Goal: Task Accomplishment & Management: Manage account settings

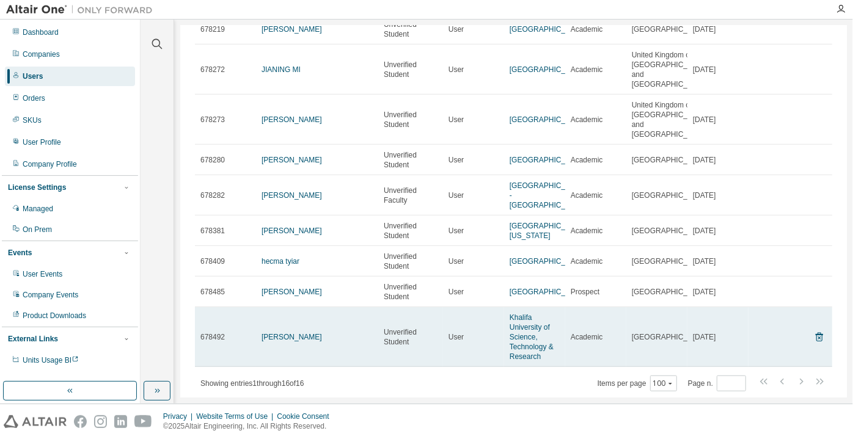
scroll to position [308, 0]
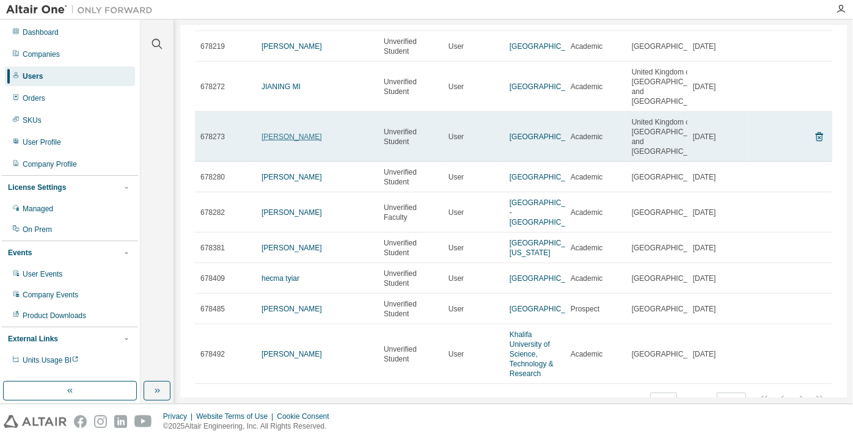
click at [280, 141] on link "Zeyu Zhang" at bounding box center [291, 137] width 60 height 9
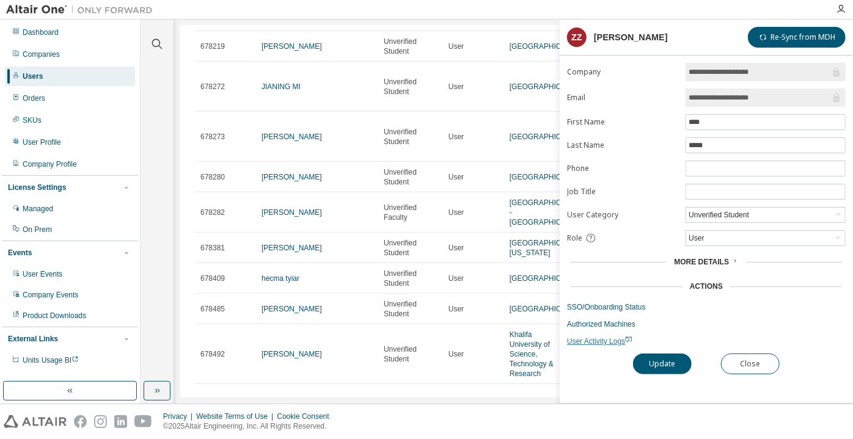
click at [595, 337] on span "User Activity Logs" at bounding box center [599, 341] width 65 height 9
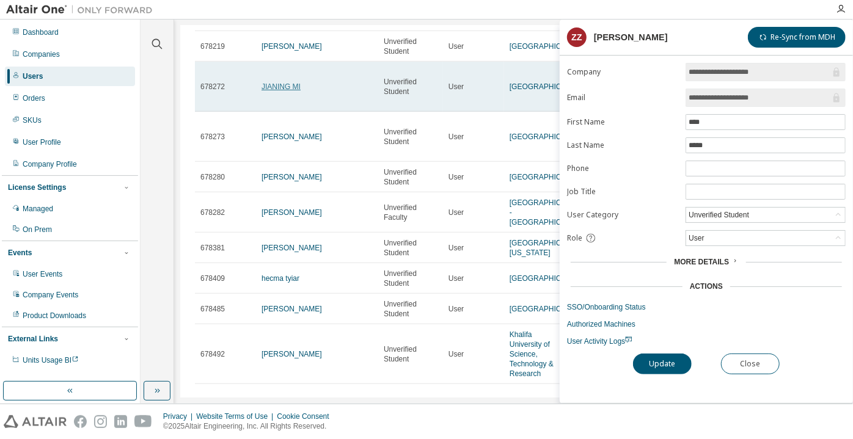
click at [293, 91] on link "JIANING MI" at bounding box center [280, 86] width 39 height 9
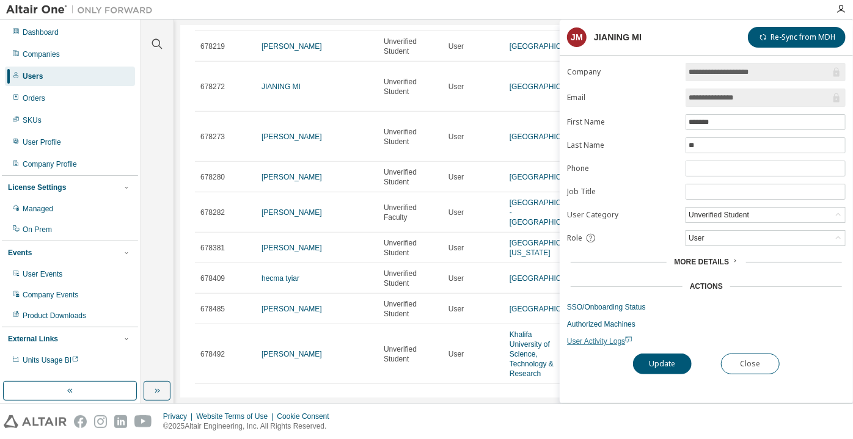
click at [607, 338] on span "User Activity Logs" at bounding box center [599, 341] width 65 height 9
click at [597, 338] on span "User Activity Logs" at bounding box center [599, 341] width 65 height 9
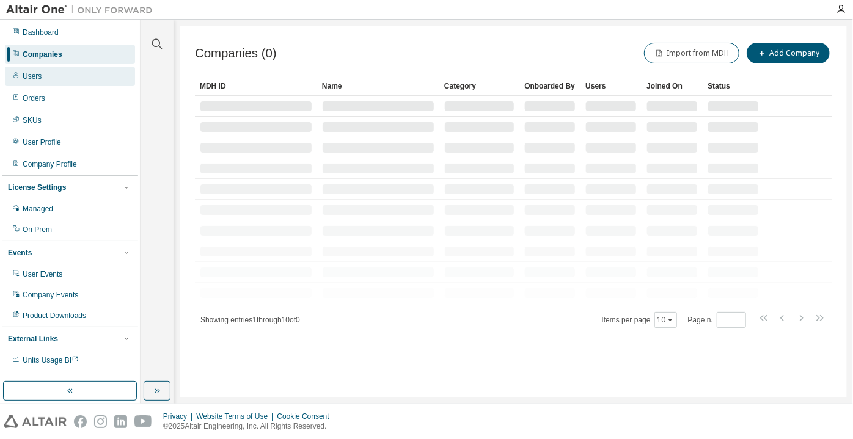
click at [72, 78] on div "Users" at bounding box center [70, 77] width 130 height 20
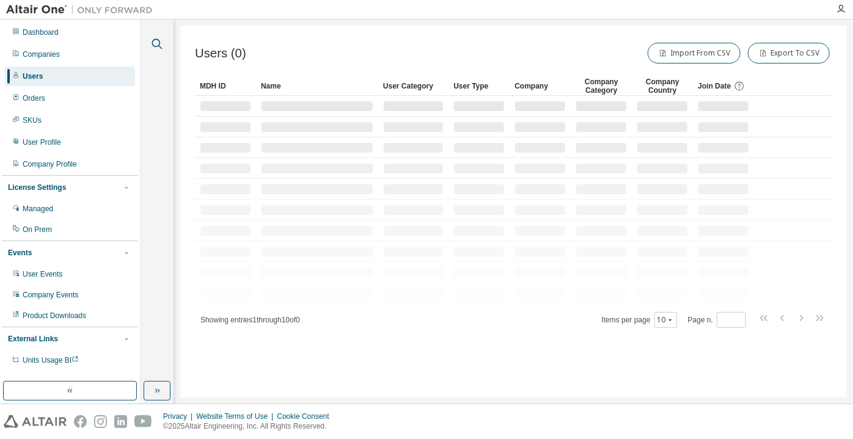
click at [161, 37] on button "button" at bounding box center [157, 44] width 16 height 16
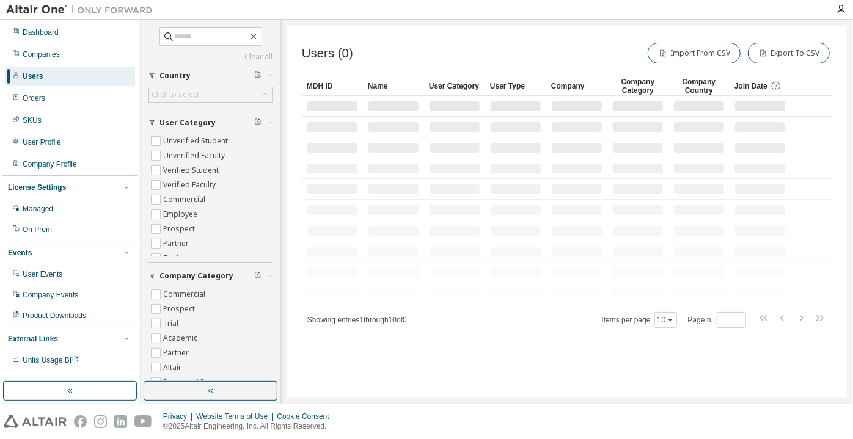
click at [186, 132] on button "User Category" at bounding box center [210, 122] width 124 height 27
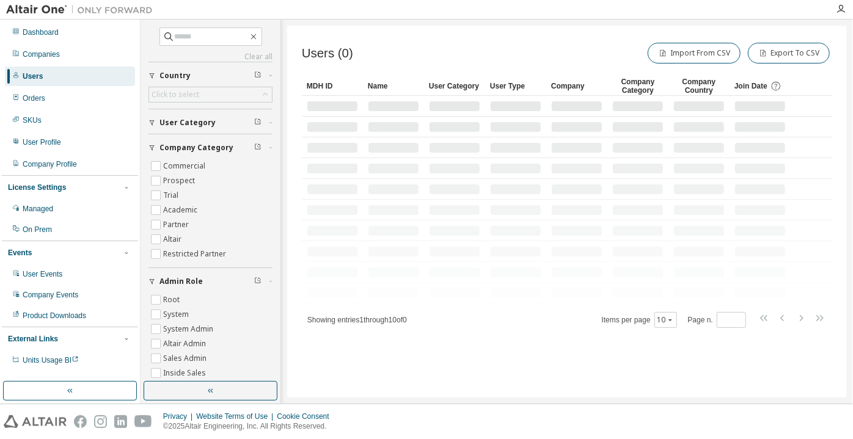
click at [189, 146] on span "Company Category" at bounding box center [196, 148] width 74 height 10
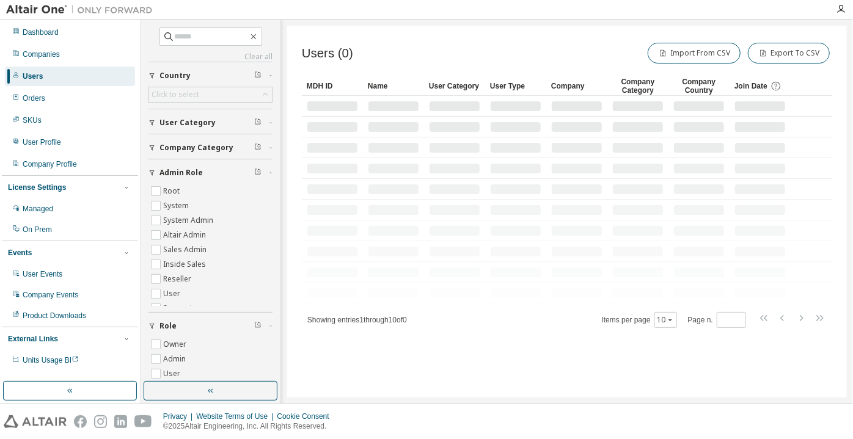
click at [154, 121] on icon "button" at bounding box center [151, 122] width 7 height 7
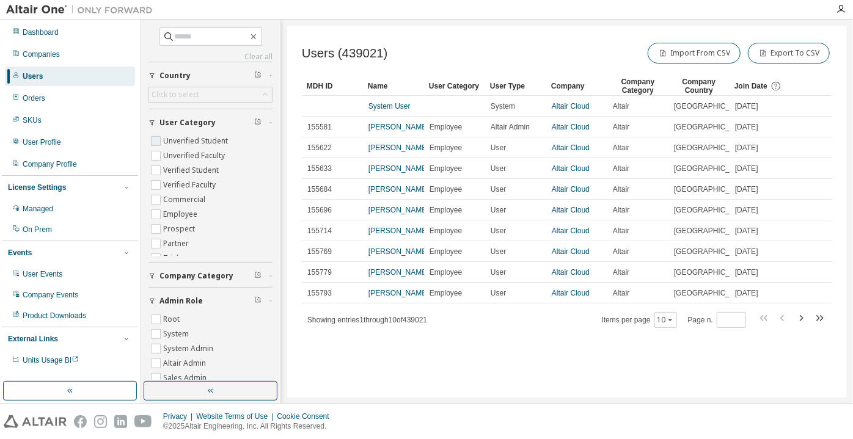
click at [178, 141] on label "Unverified Student" at bounding box center [196, 141] width 67 height 15
click at [180, 151] on label "Unverified Faculty" at bounding box center [195, 155] width 64 height 15
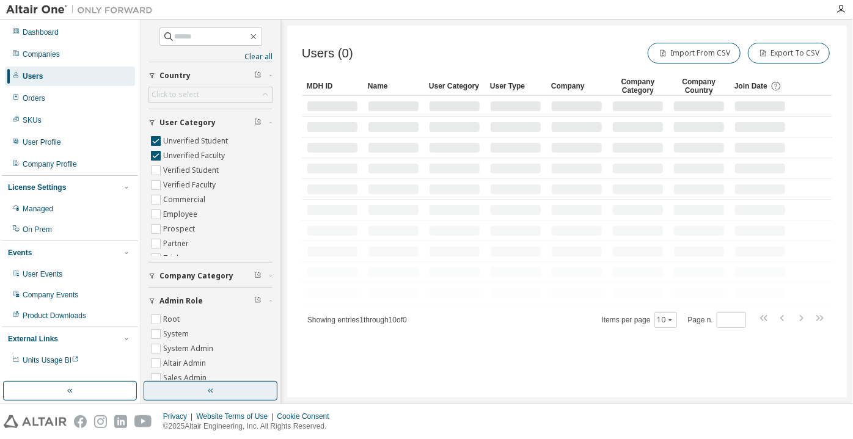
click at [211, 383] on button "button" at bounding box center [211, 391] width 134 height 20
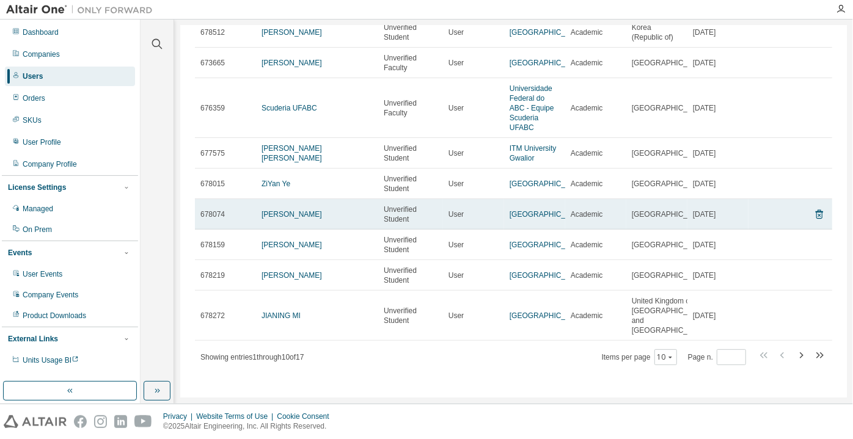
scroll to position [128, 0]
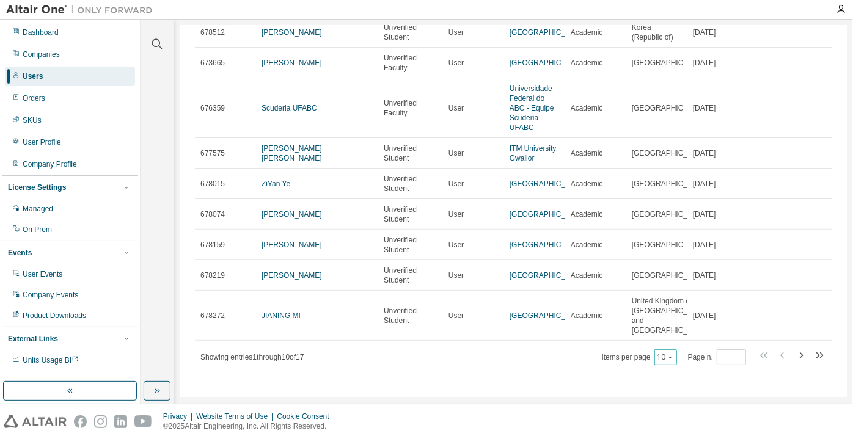
click at [664, 361] on button "10" at bounding box center [665, 358] width 16 height 10
click at [648, 341] on div "100" at bounding box center [662, 341] width 98 height 15
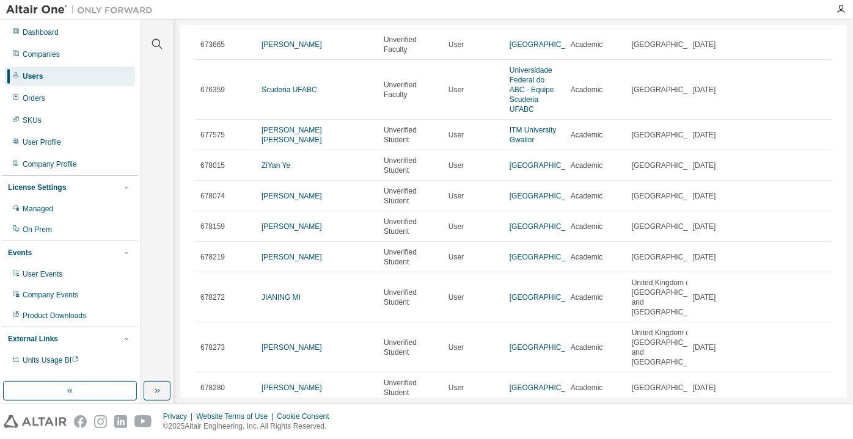
scroll to position [350, 0]
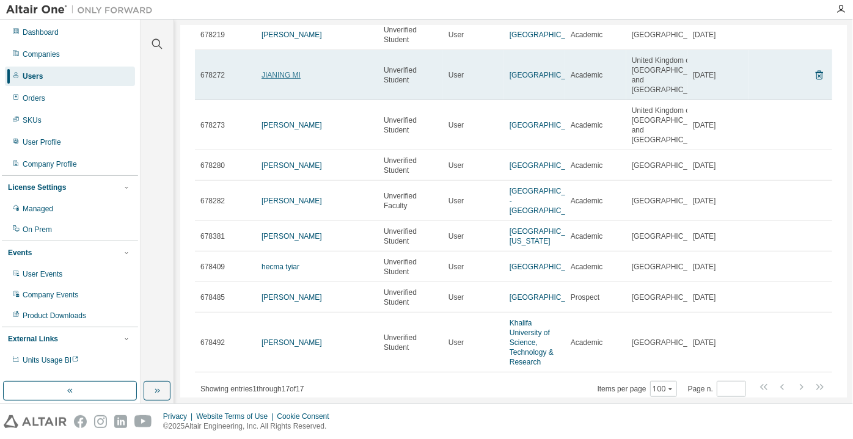
click at [274, 79] on link "JIANING MI" at bounding box center [280, 75] width 39 height 9
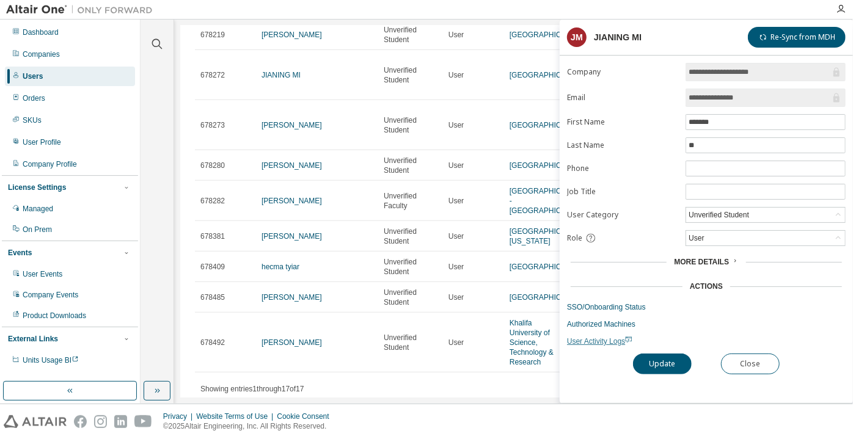
click at [586, 340] on span "User Activity Logs" at bounding box center [599, 341] width 65 height 9
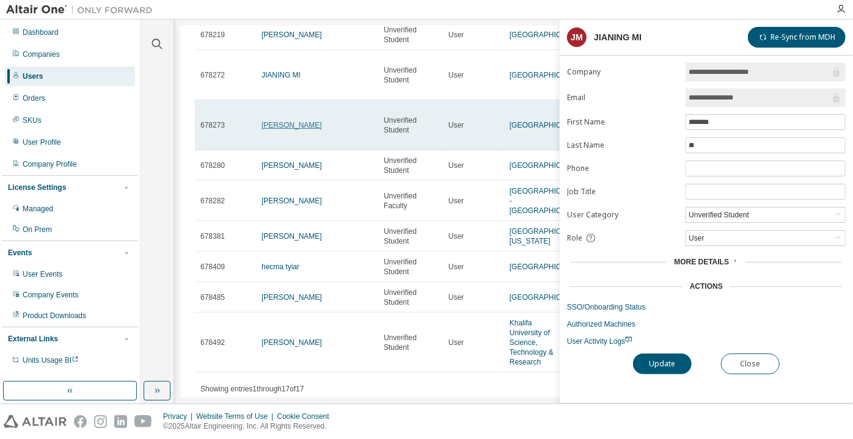
click at [277, 130] on link "Zeyu Zhang" at bounding box center [291, 125] width 60 height 9
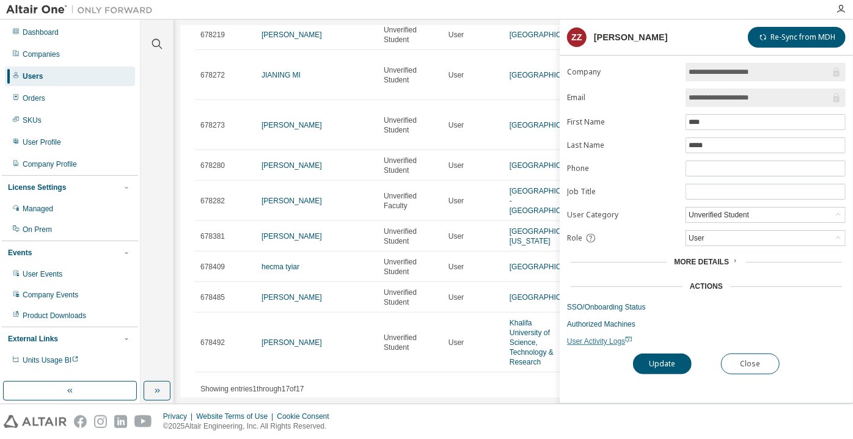
click at [583, 337] on span "User Activity Logs" at bounding box center [599, 341] width 65 height 9
click at [753, 363] on button "Close" at bounding box center [750, 364] width 59 height 21
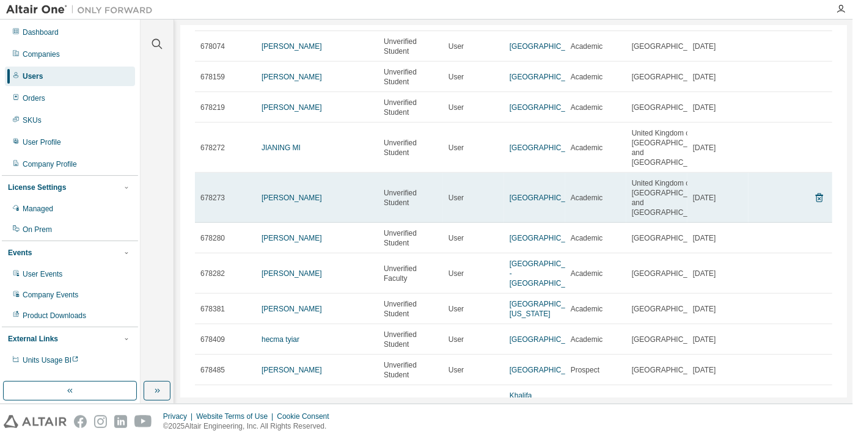
scroll to position [450, 0]
